Goal: Transaction & Acquisition: Purchase product/service

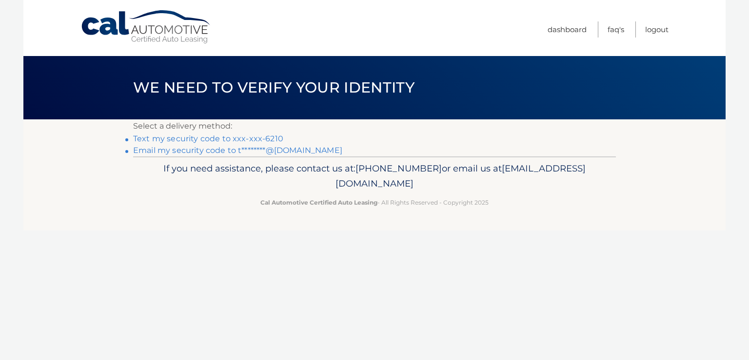
click at [264, 137] on link "Text my security code to xxx-xxx-6210" at bounding box center [208, 138] width 150 height 9
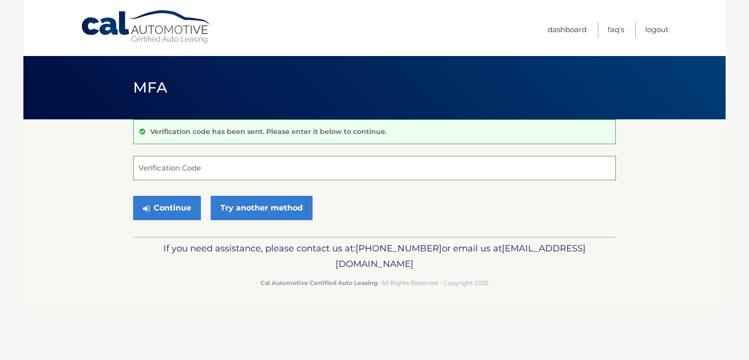
click at [230, 162] on input "Verification Code" at bounding box center [374, 168] width 483 height 24
type input "019326"
click at [188, 208] on button "Continue" at bounding box center [167, 208] width 68 height 24
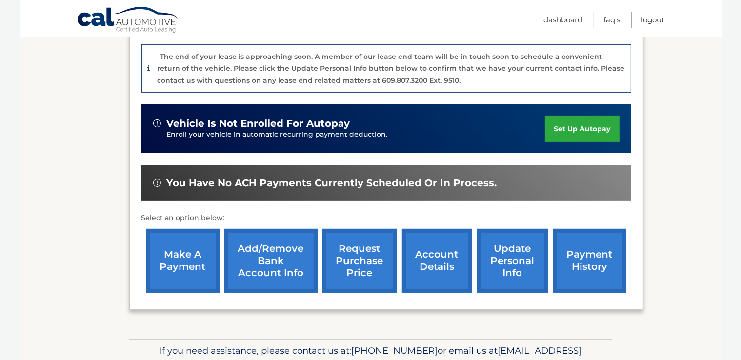
scroll to position [257, 0]
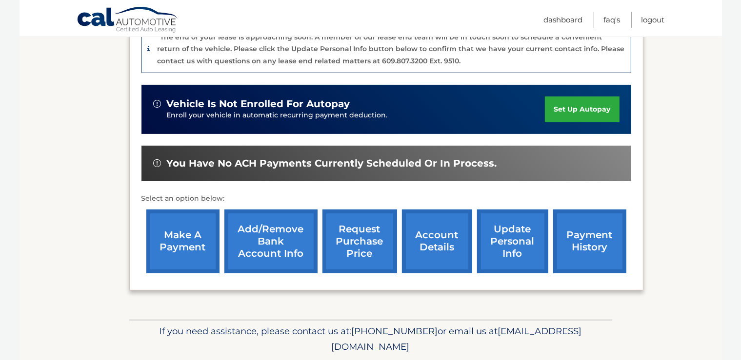
click at [182, 259] on link "make a payment" at bounding box center [182, 242] width 73 height 64
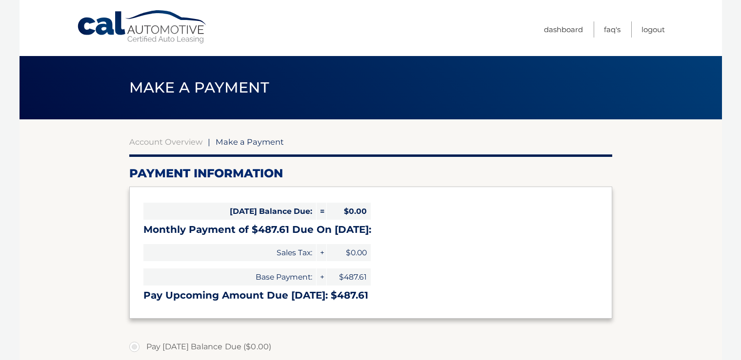
select select "YjllNzA3Y2EtMGQzNC00Y2U4LTk1NjAtOWYzNGVkYzRhOTc5"
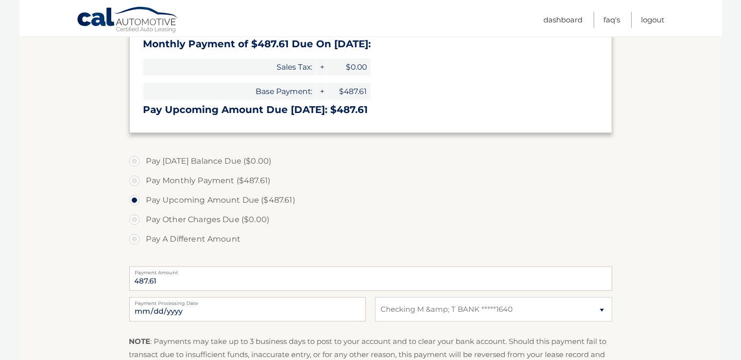
scroll to position [206, 0]
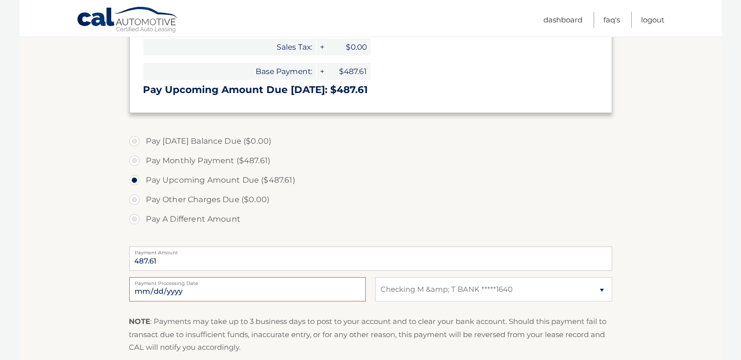
click at [357, 294] on input "2025-10-08" at bounding box center [247, 289] width 236 height 24
type input "2025-10-09"
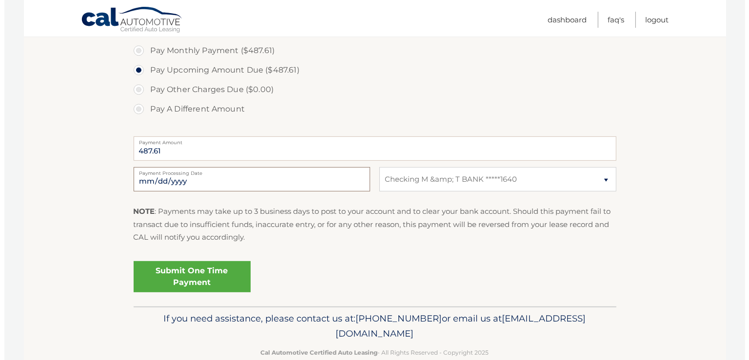
scroll to position [335, 0]
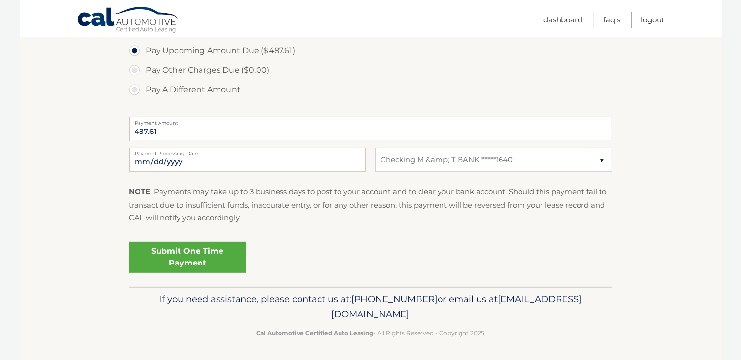
click at [203, 254] on link "Submit One Time Payment" at bounding box center [187, 257] width 117 height 31
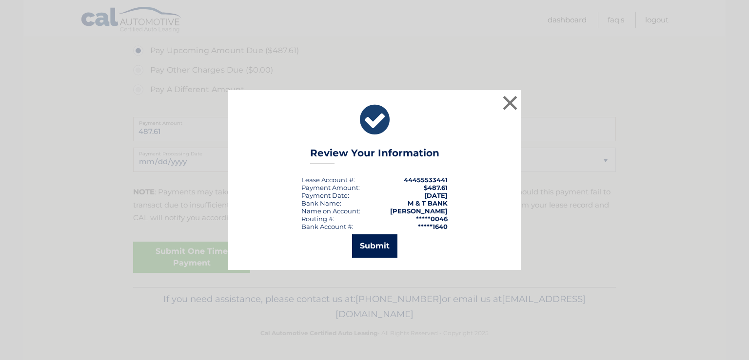
click at [383, 246] on button "Submit" at bounding box center [374, 246] width 45 height 23
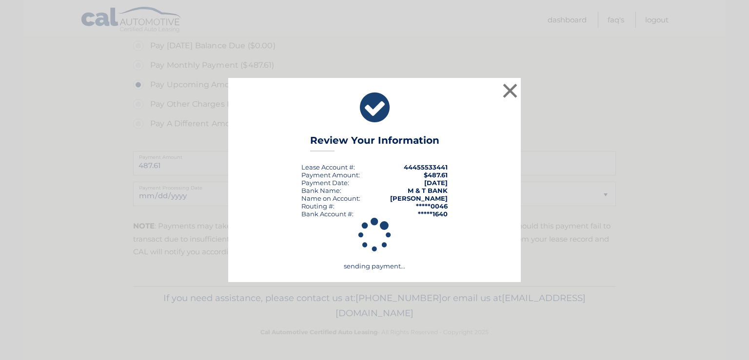
scroll to position [300, 0]
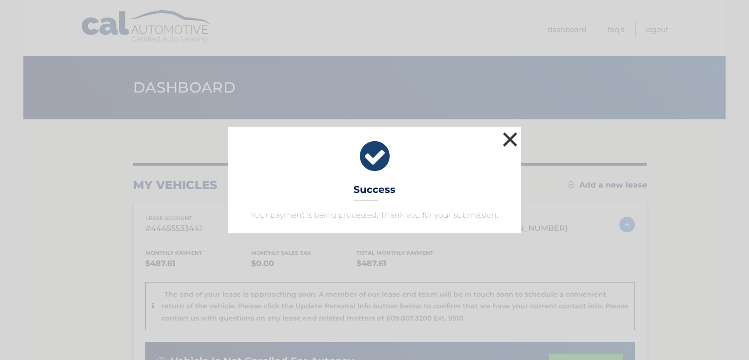
click at [509, 137] on button "×" at bounding box center [510, 140] width 20 height 20
